Goal: Task Accomplishment & Management: Use online tool/utility

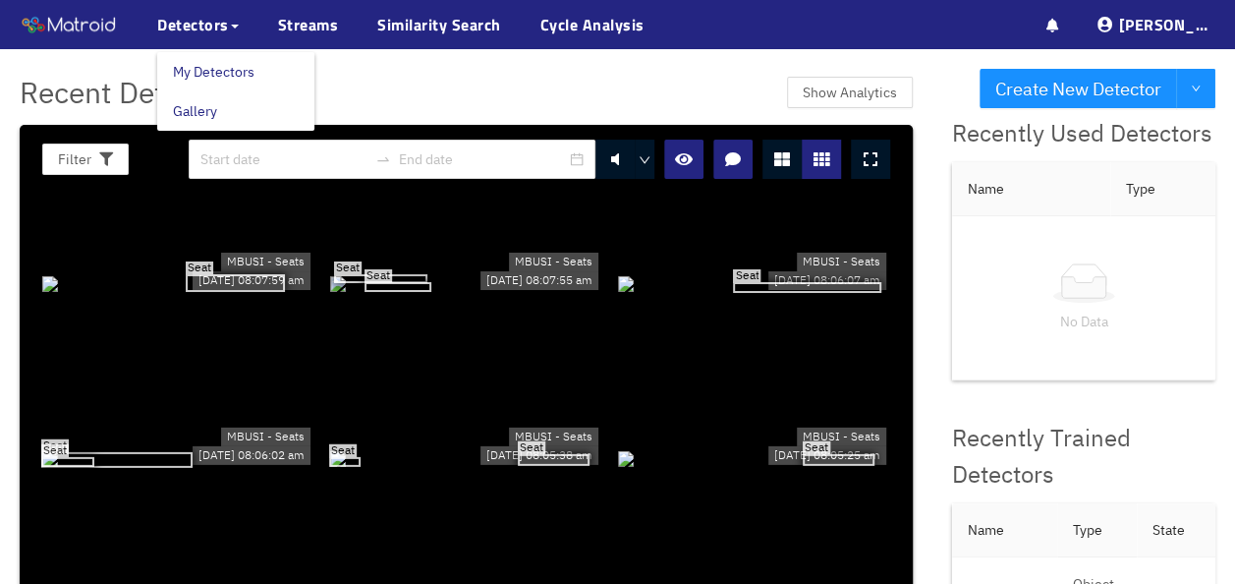
click at [210, 73] on link "My Detectors" at bounding box center [214, 71] width 82 height 39
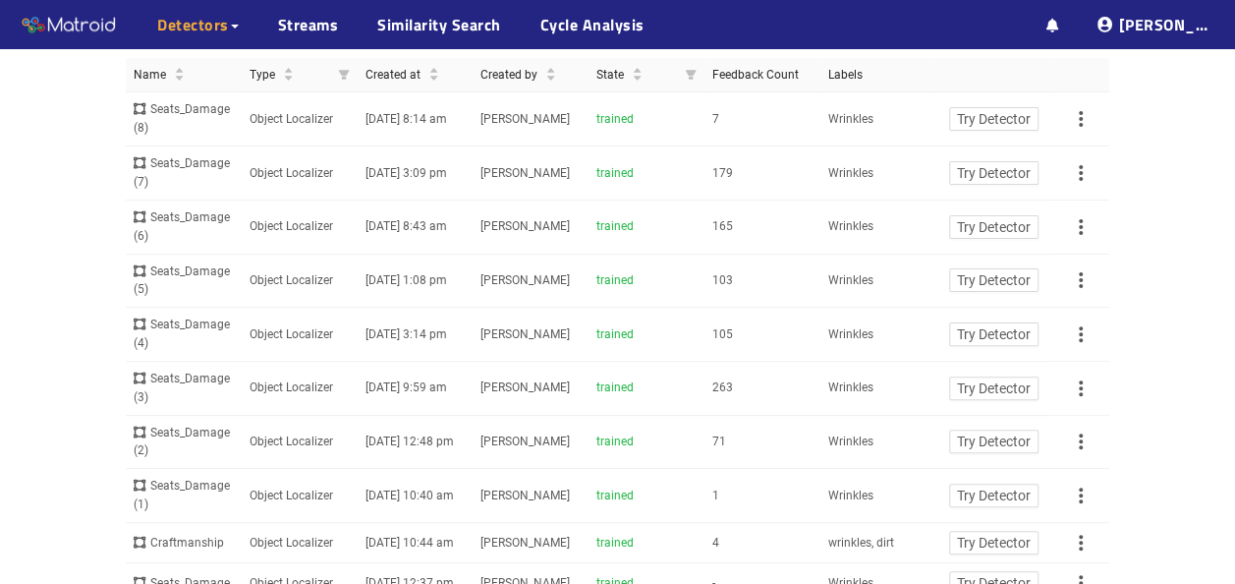
scroll to position [137, 0]
click at [575, 128] on td "[PERSON_NAME]" at bounding box center [531, 121] width 116 height 54
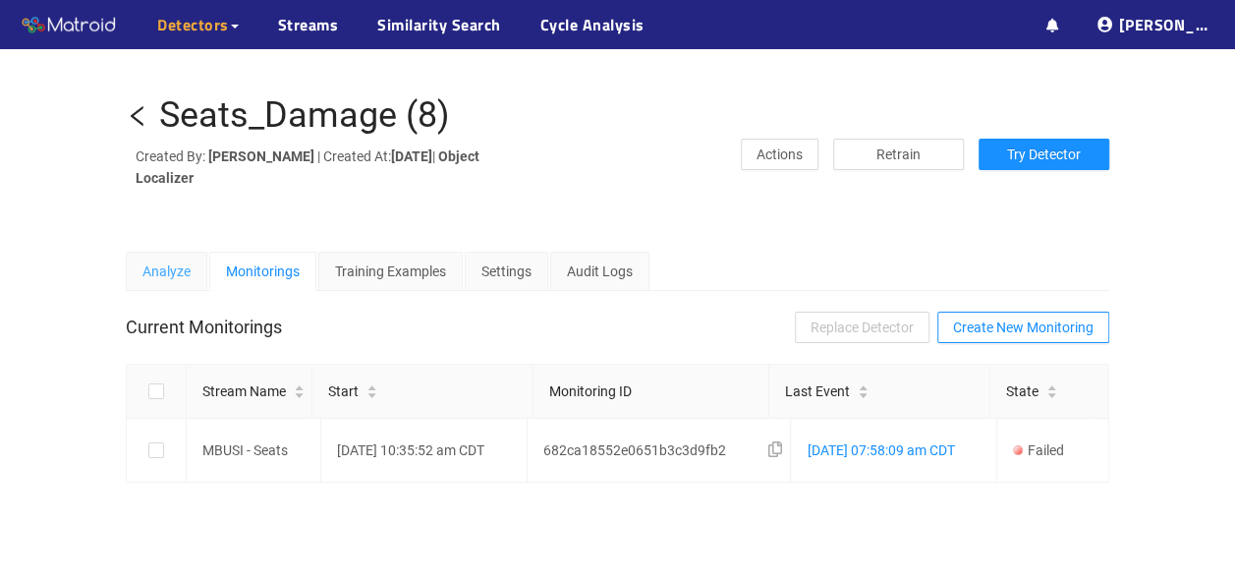
click at [195, 278] on div "Analyze" at bounding box center [167, 270] width 82 height 39
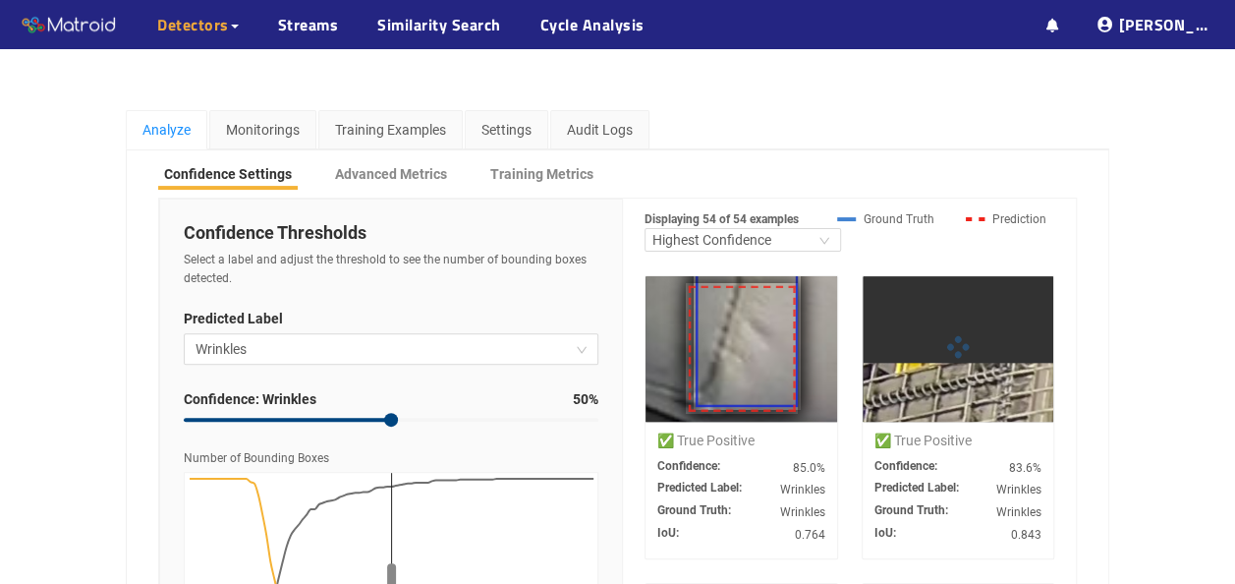
scroll to position [147, 0]
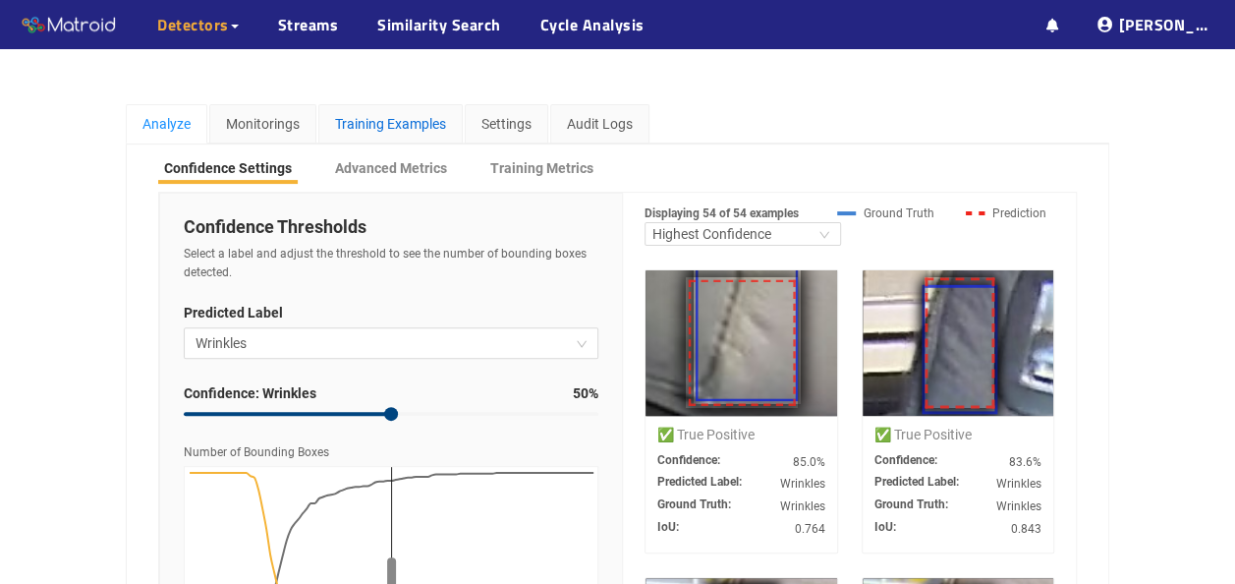
click at [382, 123] on div "Training Examples" at bounding box center [390, 124] width 111 height 22
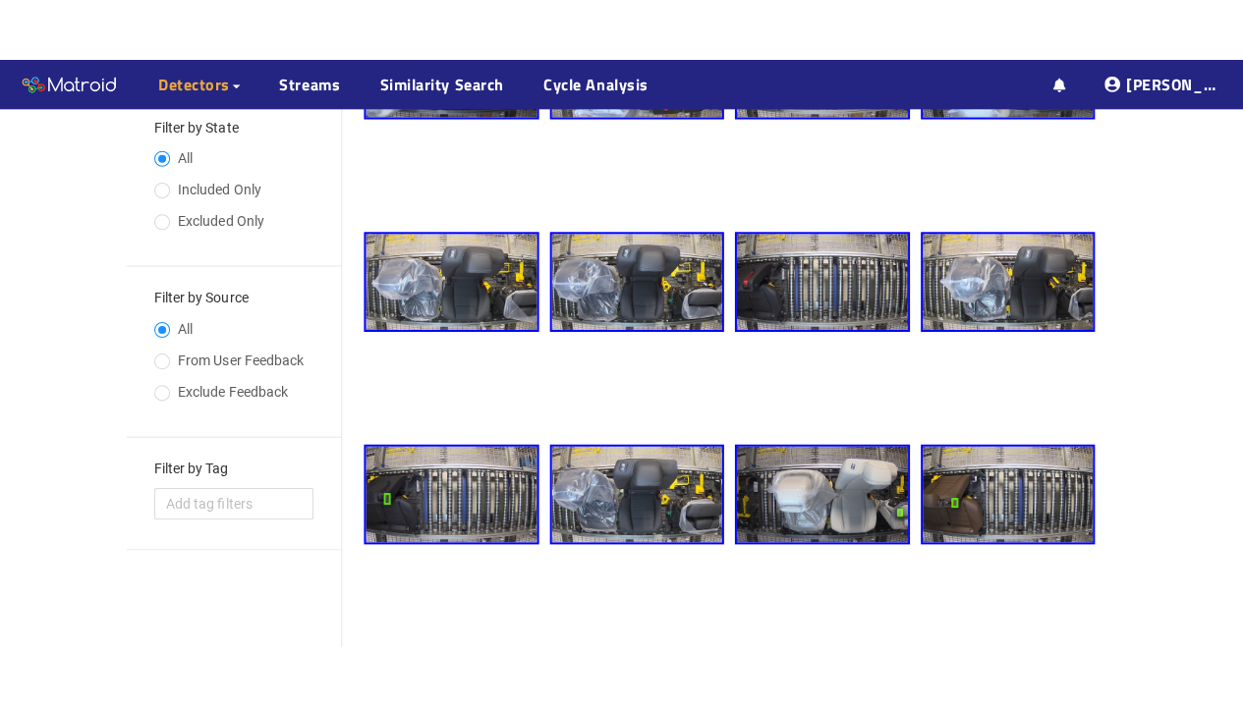
scroll to position [467, 0]
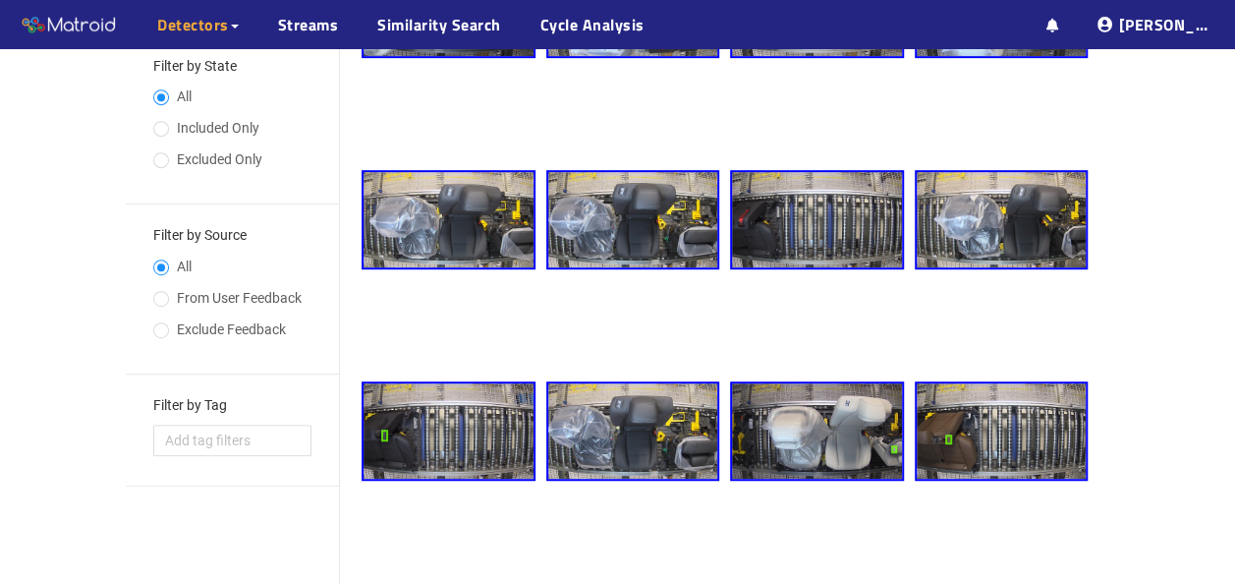
click at [978, 417] on img at bounding box center [1002, 430] width 170 height 95
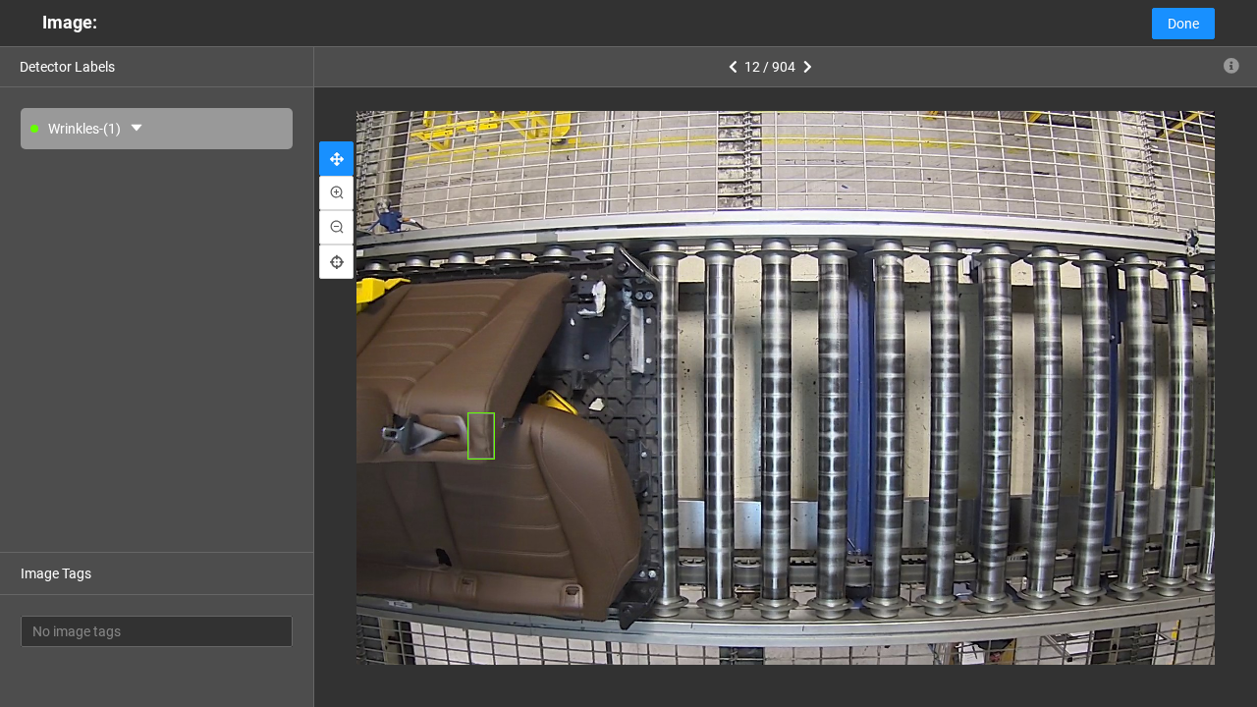
click at [489, 449] on div at bounding box center [786, 388] width 985 height 554
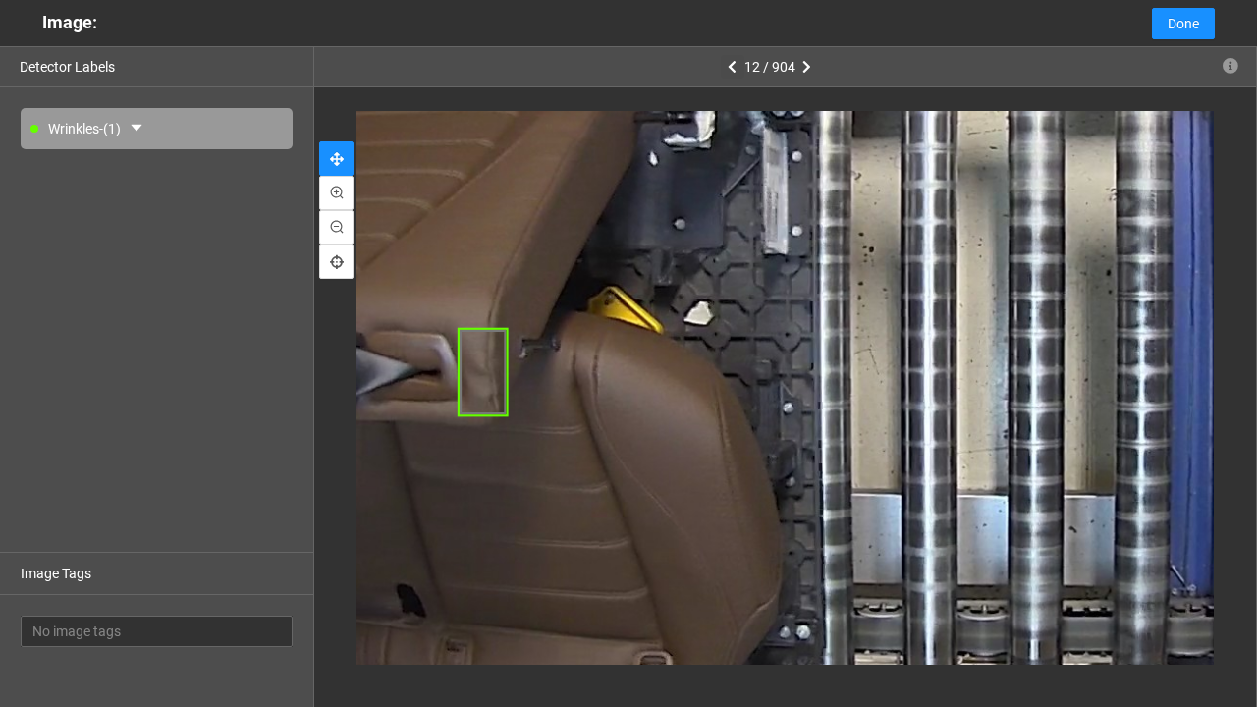
click at [737, 69] on icon "button" at bounding box center [732, 67] width 9 height 14
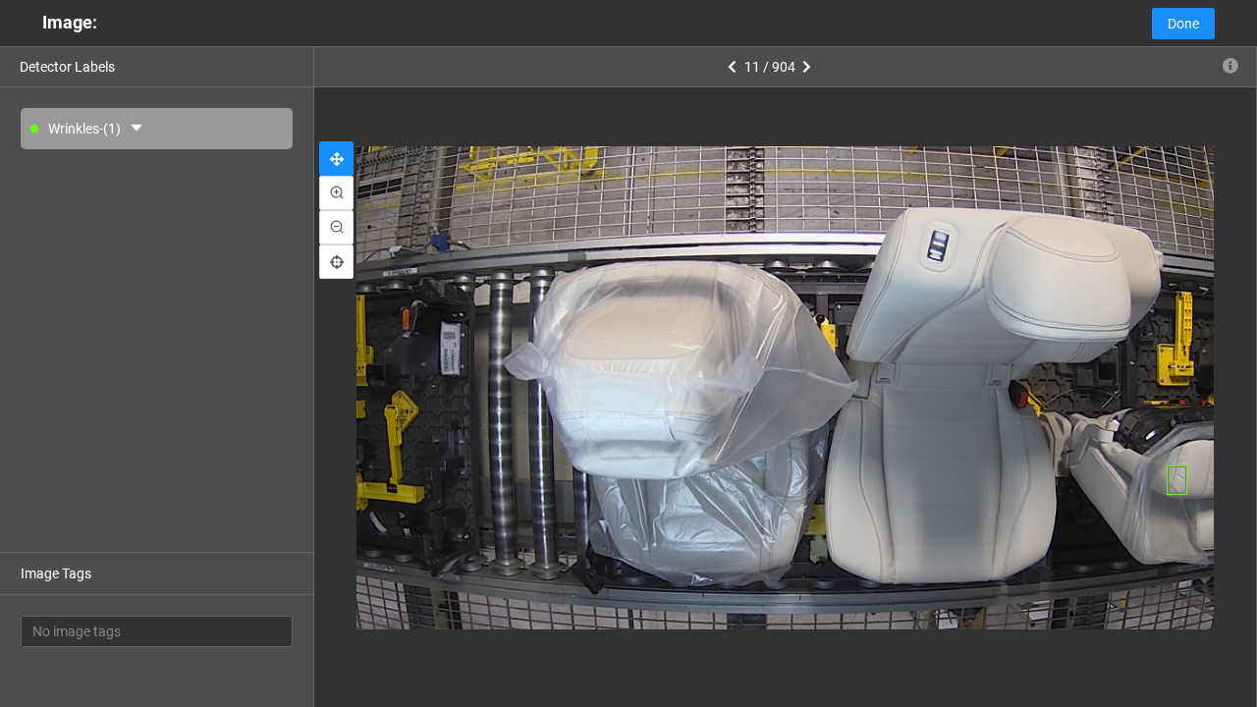
click at [737, 69] on icon "button" at bounding box center [732, 67] width 9 height 14
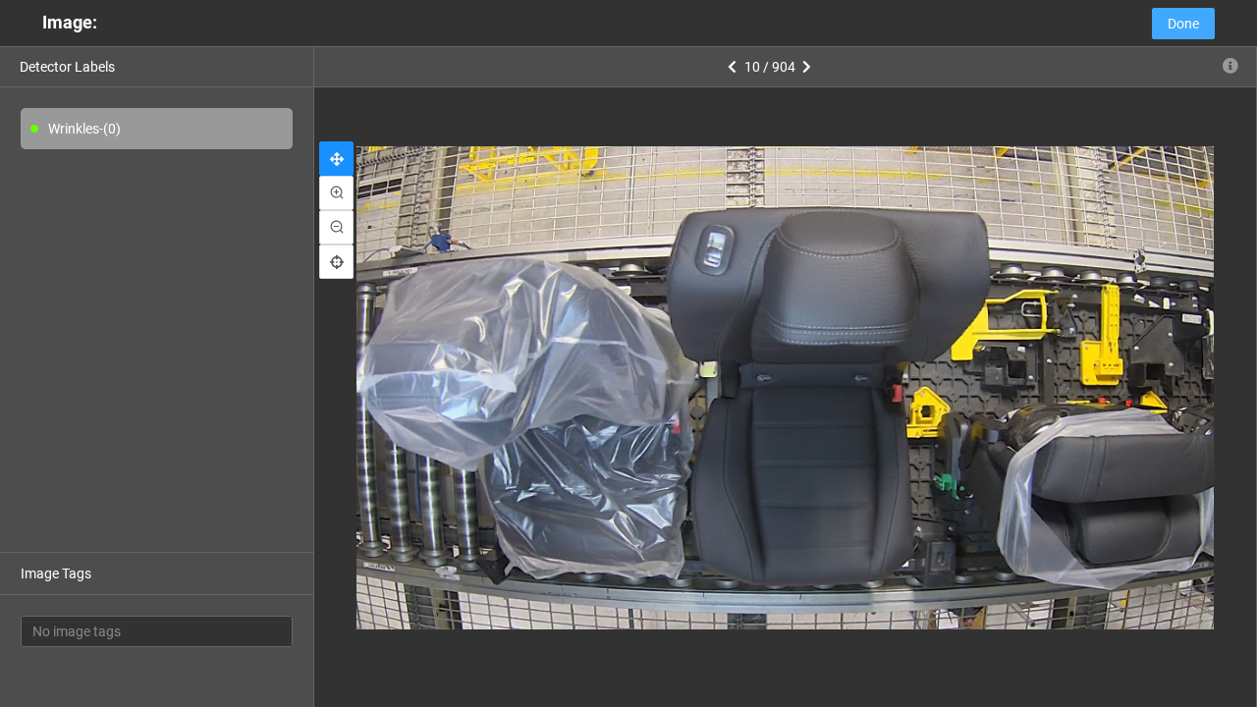
click at [1159, 25] on button "Done" at bounding box center [1183, 23] width 63 height 31
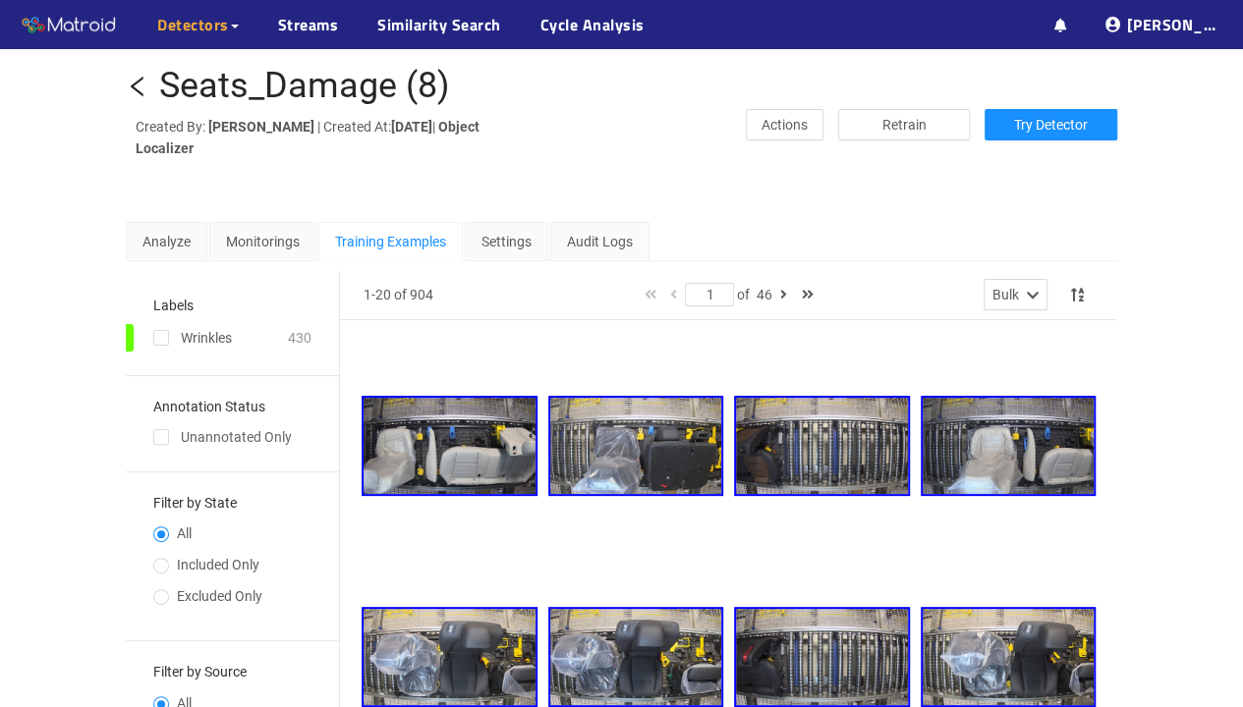
scroll to position [20, 0]
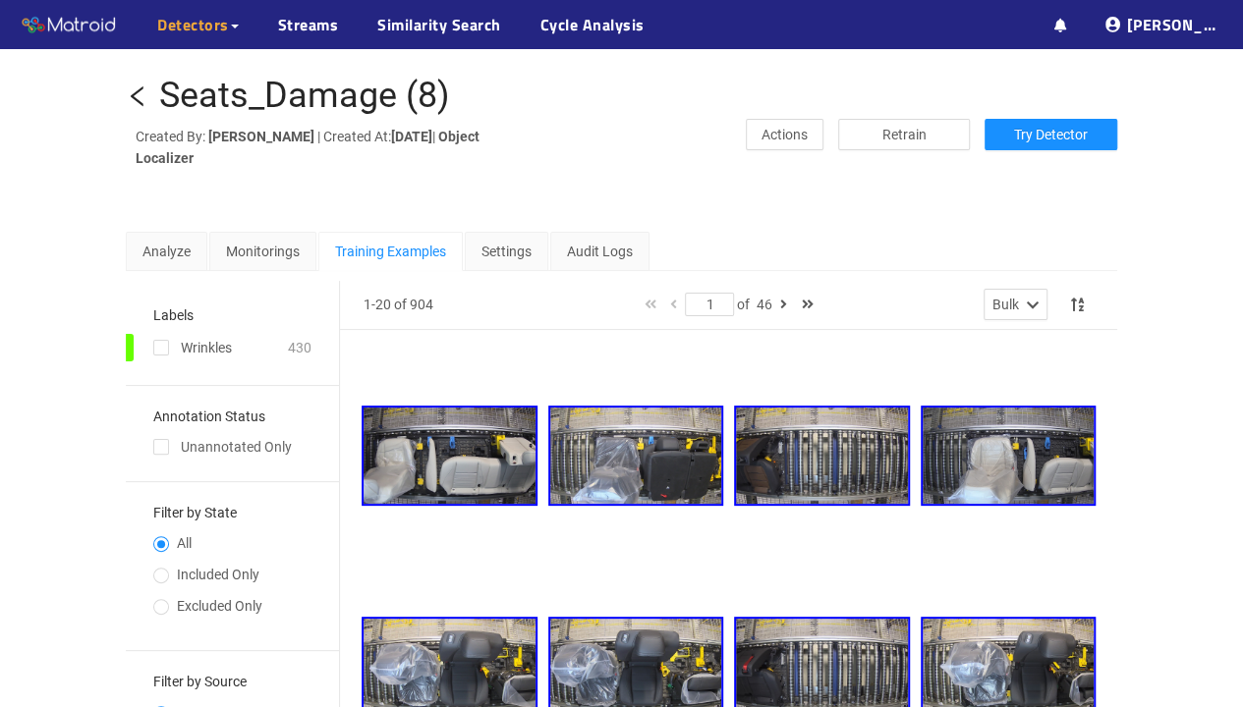
click at [426, 301] on div "1-20 of 904" at bounding box center [398, 305] width 70 height 22
click at [161, 346] on input "checkbox" at bounding box center [161, 352] width 16 height 16
checkbox input "true"
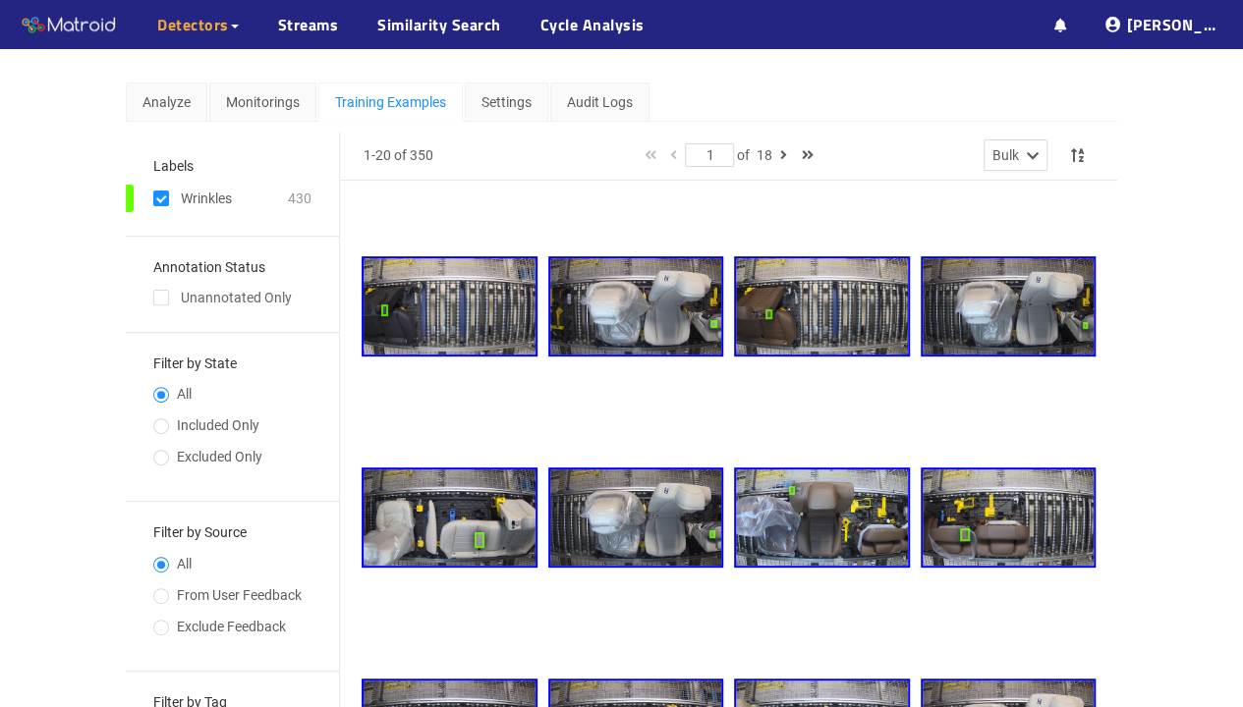
scroll to position [168, 0]
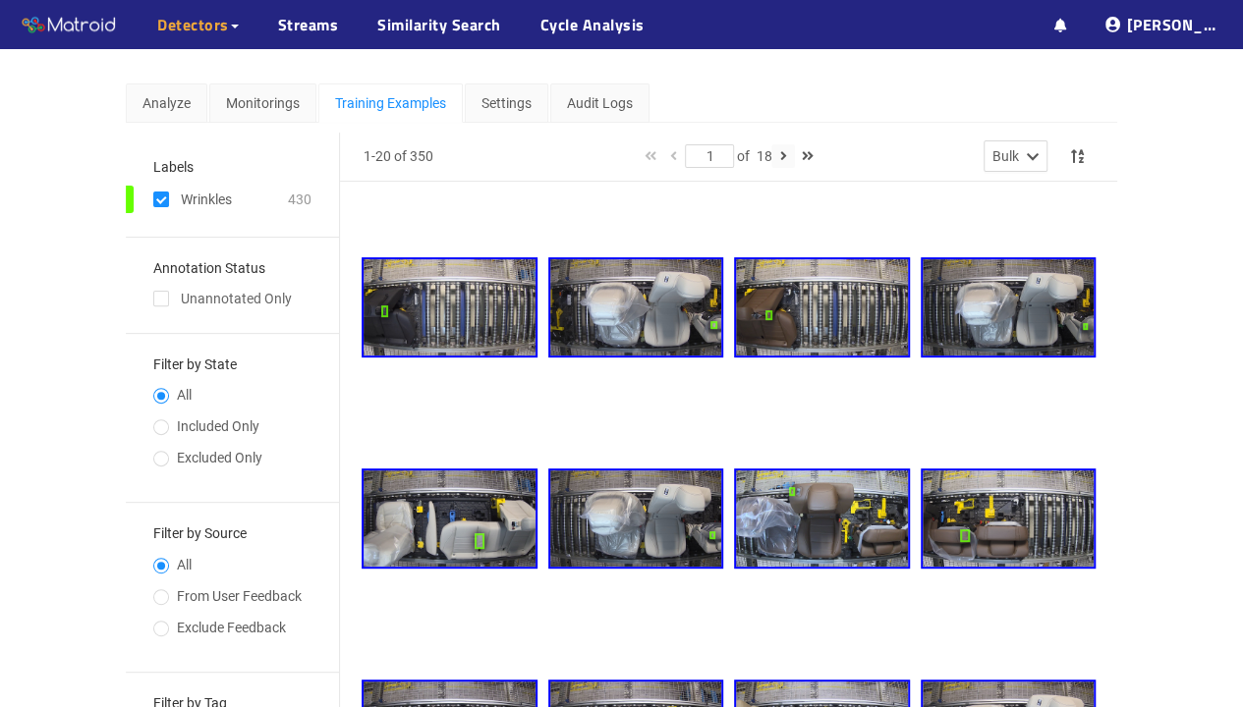
click at [785, 155] on icon "button" at bounding box center [783, 156] width 7 height 14
type input "2"
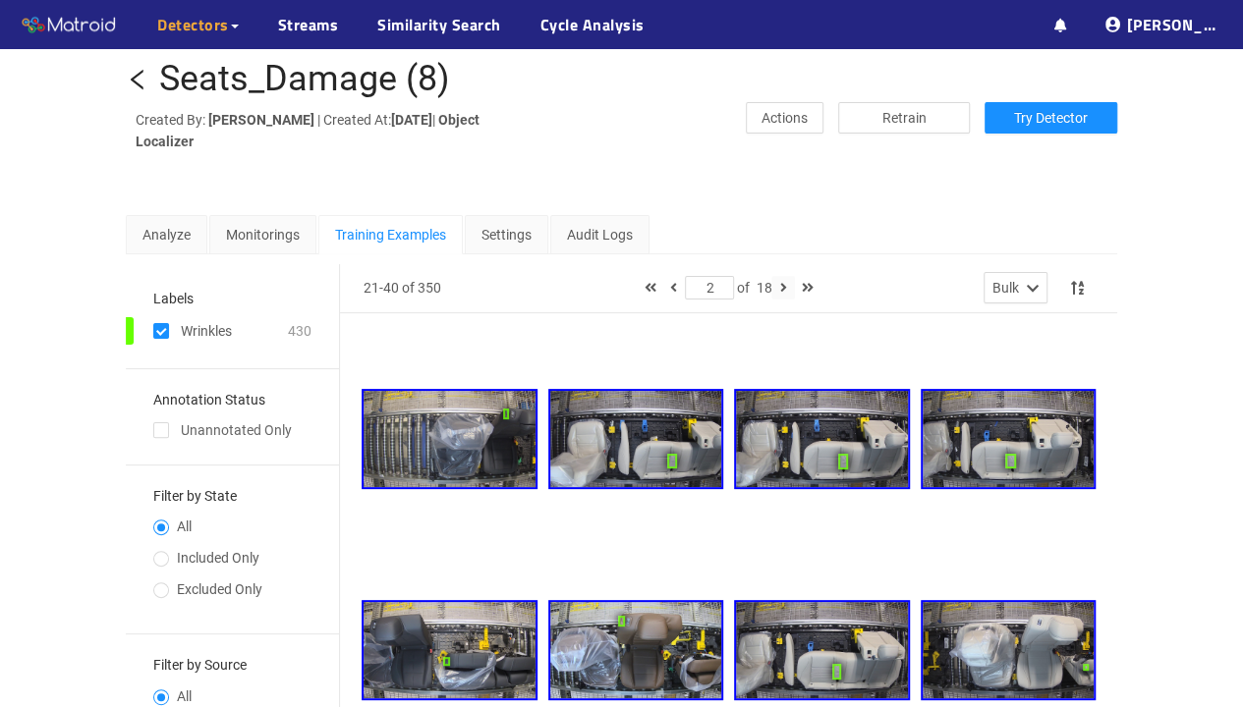
scroll to position [35, 0]
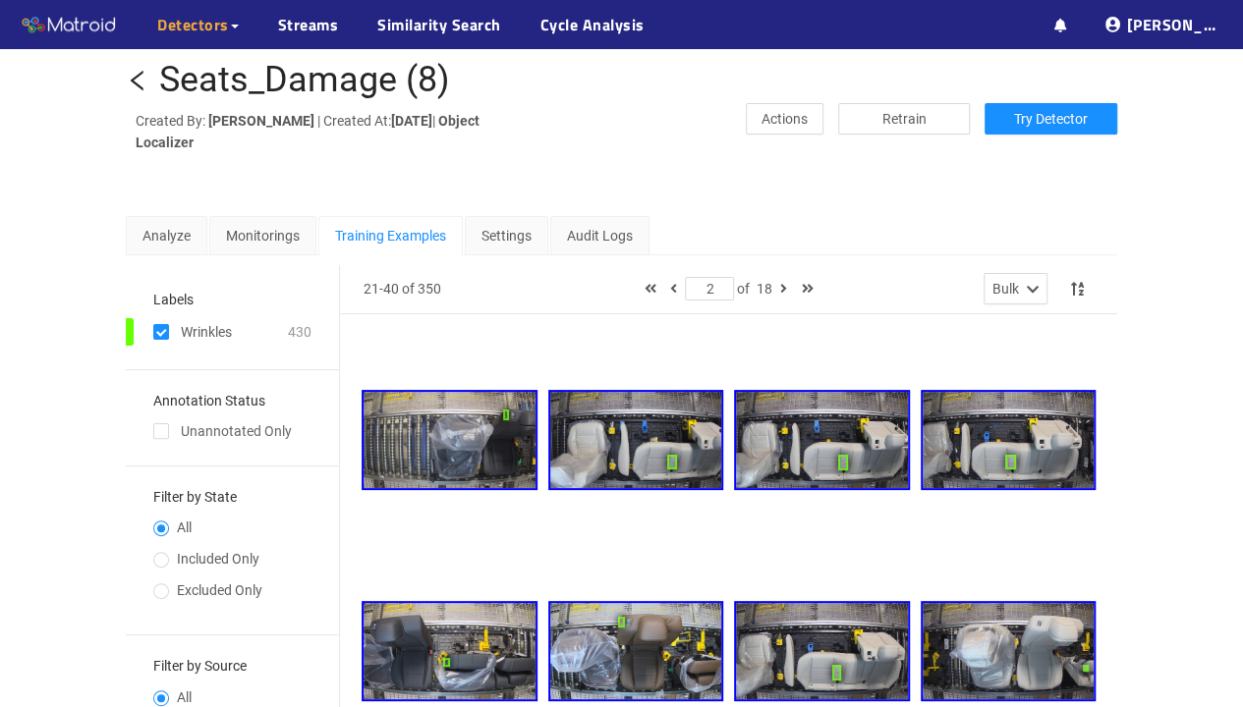
click at [141, 81] on icon "left" at bounding box center [138, 81] width 24 height 24
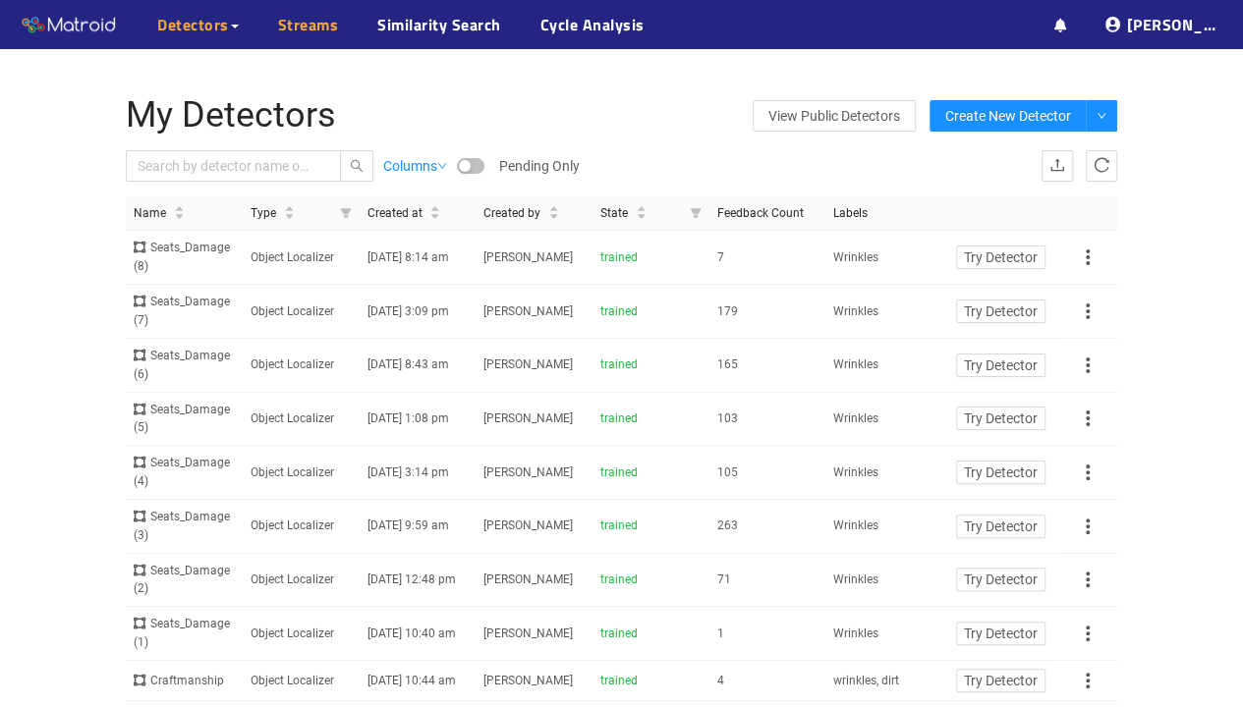
click at [288, 22] on link "Streams" at bounding box center [308, 25] width 61 height 24
